Goal: Information Seeking & Learning: Find specific fact

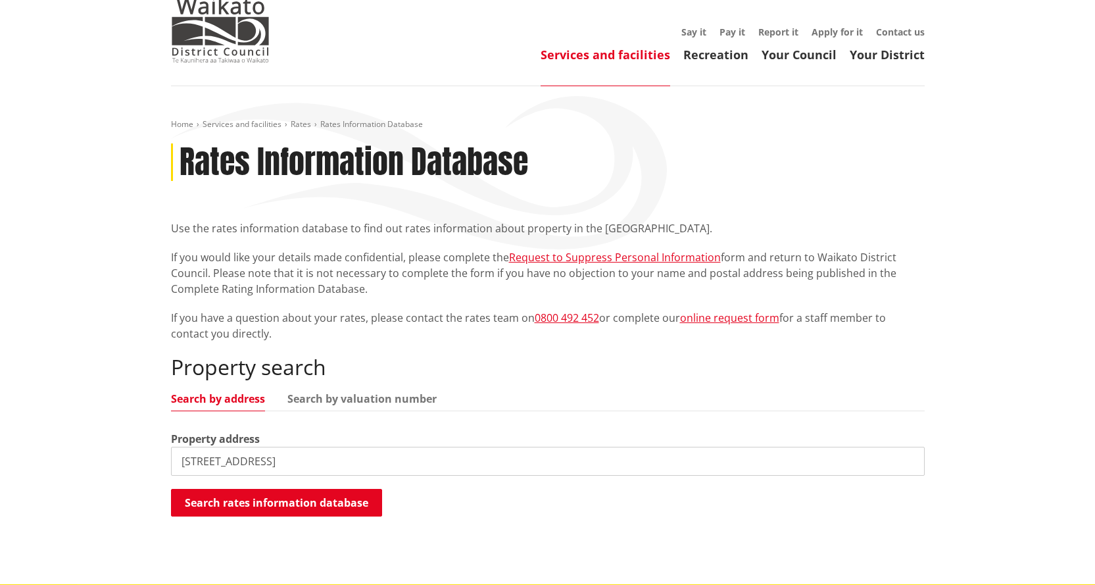
scroll to position [132, 0]
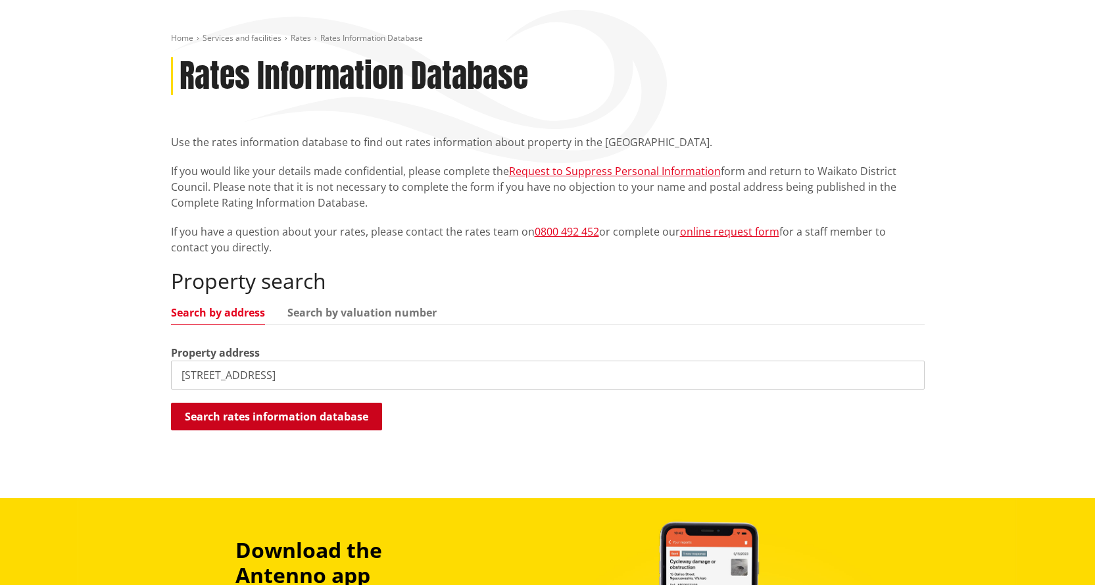
type input "23 fraser road"
click at [289, 419] on button "Search rates information database" at bounding box center [276, 416] width 211 height 28
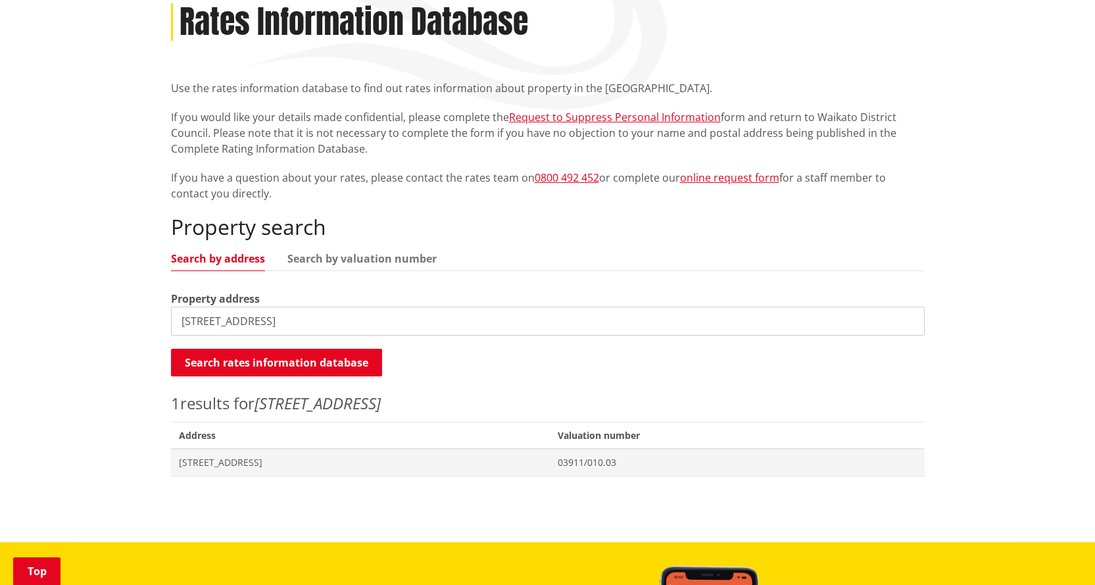
scroll to position [263, 0]
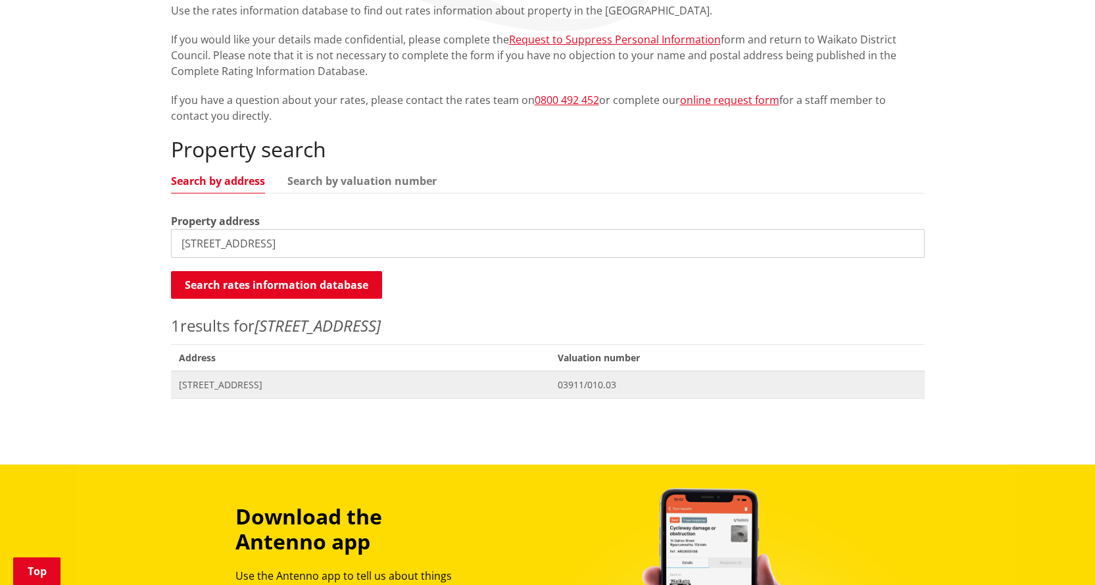
click at [241, 382] on span "[STREET_ADDRESS]" at bounding box center [361, 384] width 364 height 13
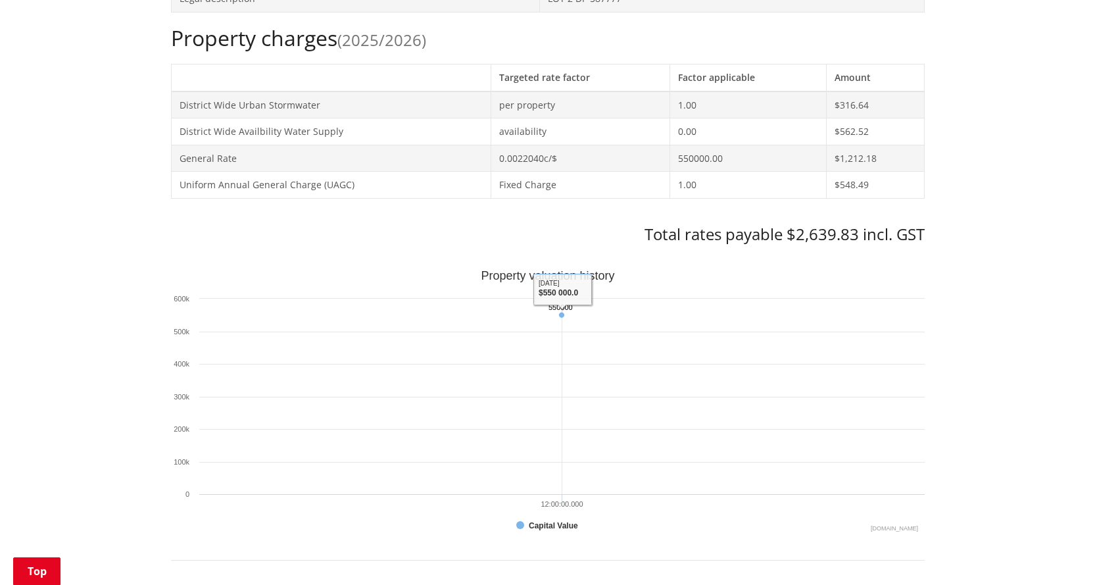
scroll to position [548, 0]
drag, startPoint x: 560, startPoint y: 314, endPoint x: 788, endPoint y: 327, distance: 227.9
click at [788, 327] on icon "Created with Highcharts 10.3.3 Property valuation history 550000 ​ 550000 Capit…" at bounding box center [548, 403] width 754 height 263
drag, startPoint x: 805, startPoint y: 331, endPoint x: 825, endPoint y: 325, distance: 21.4
click at [806, 332] on rect "Interactive chart" at bounding box center [548, 403] width 754 height 263
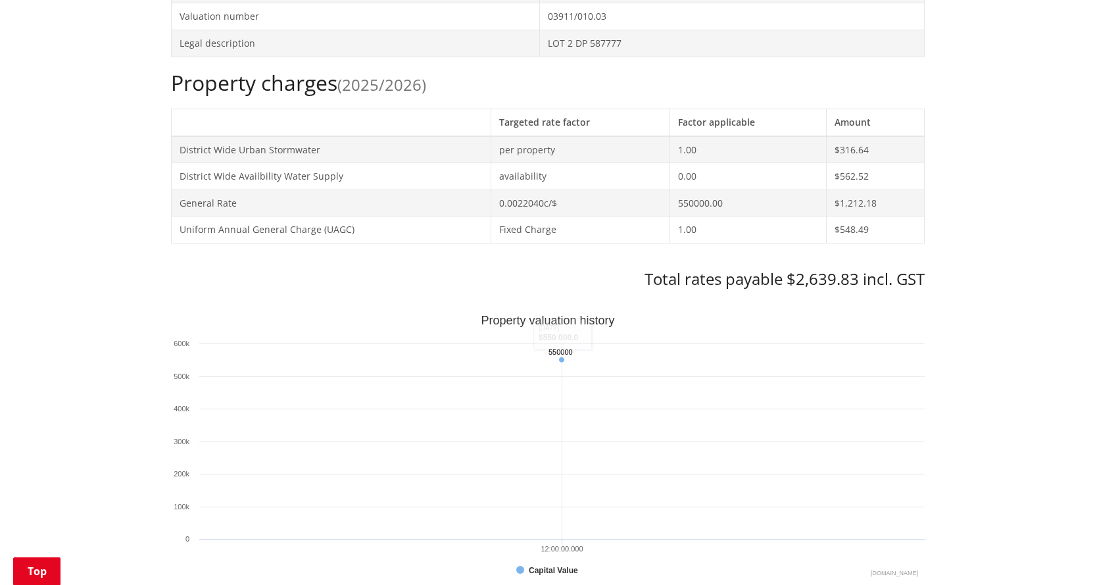
scroll to position [482, 0]
